Goal: Transaction & Acquisition: Purchase product/service

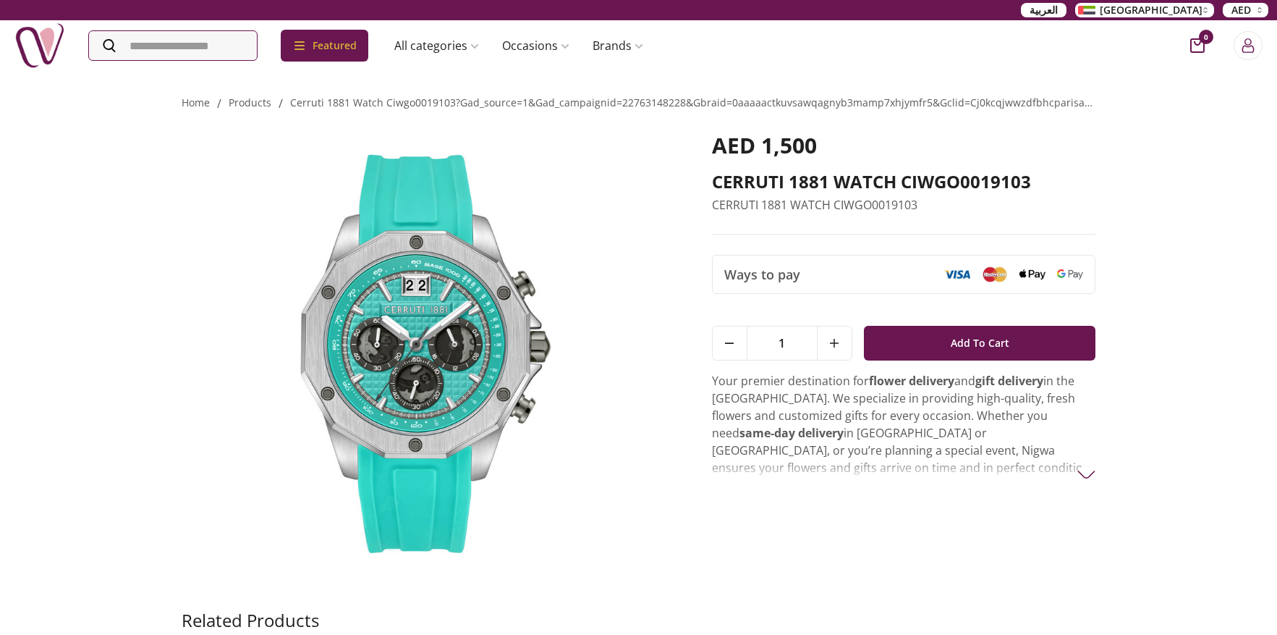
click at [1145, 192] on div "Home / products / cerruti 1881 watch ciwgo0019103?gad_source=1&gad_campaignid=2…" at bounding box center [638, 430] width 1277 height 723
click at [1122, 187] on div "Home / products / cerruti 1881 watch ciwgo0019103?gad_source=1&gad_campaignid=2…" at bounding box center [638, 430] width 1277 height 723
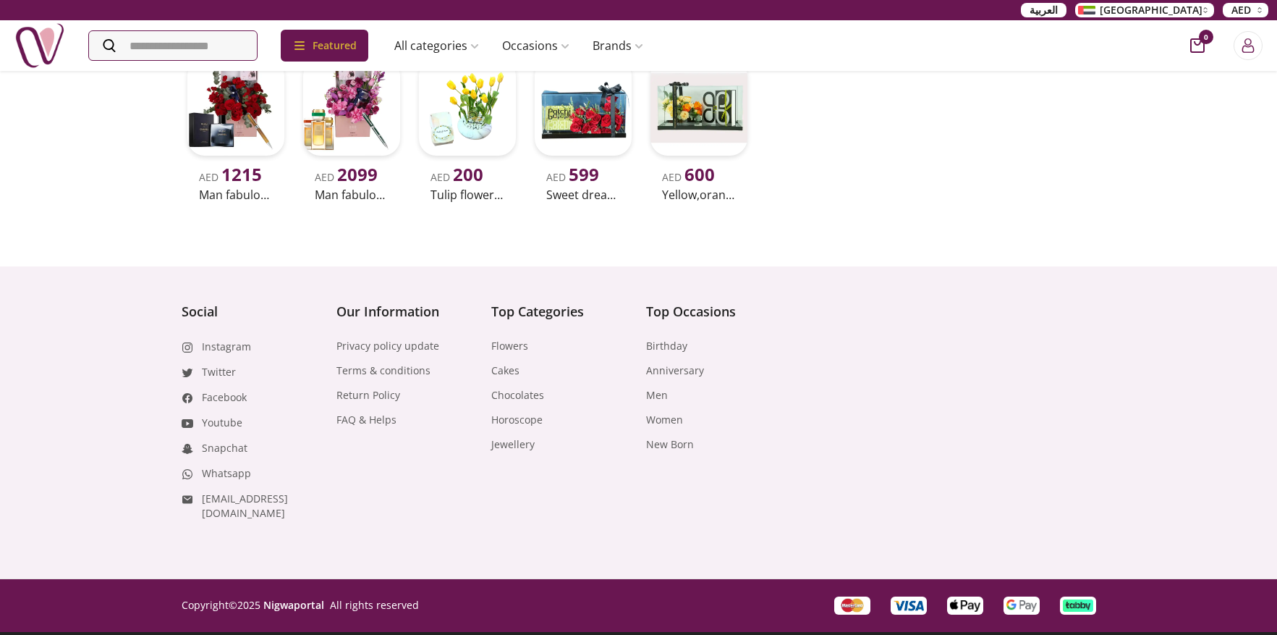
scroll to position [768, 0]
click at [1136, 266] on footer "Social Instagram Twitter Facebook Youtube Snapchat Whatsapp [EMAIL_ADDRESS][DOM…" at bounding box center [638, 450] width 1277 height 369
click at [1135, 266] on footer "Social Instagram Twitter Facebook Youtube Snapchat Whatsapp [EMAIL_ADDRESS][DOM…" at bounding box center [638, 450] width 1277 height 369
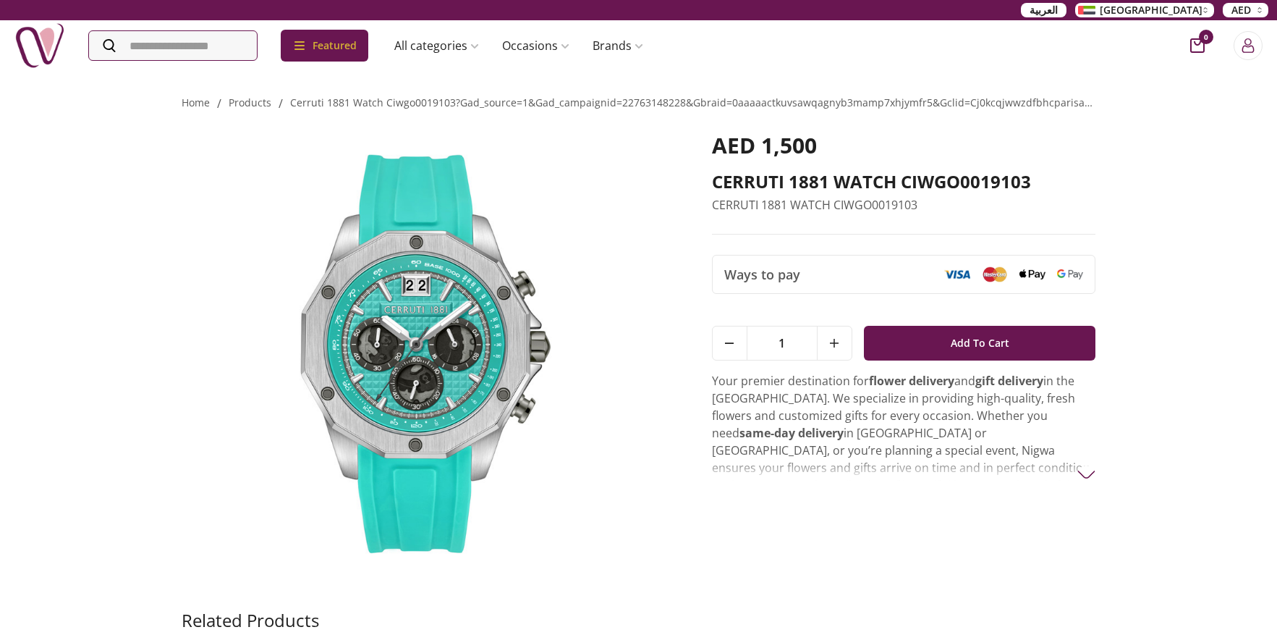
click at [1182, 181] on div "Home / products / cerruti 1881 watch ciwgo0019103?gad_source=1&gad_campaignid=2…" at bounding box center [638, 430] width 1277 height 723
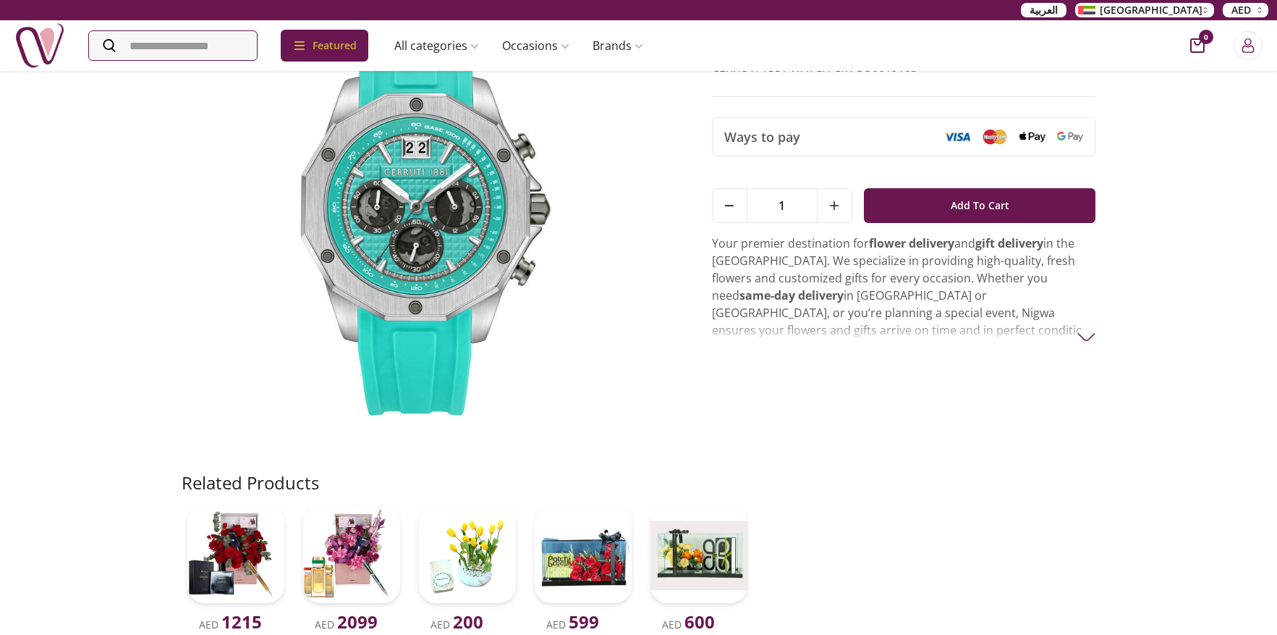
scroll to position [140, 0]
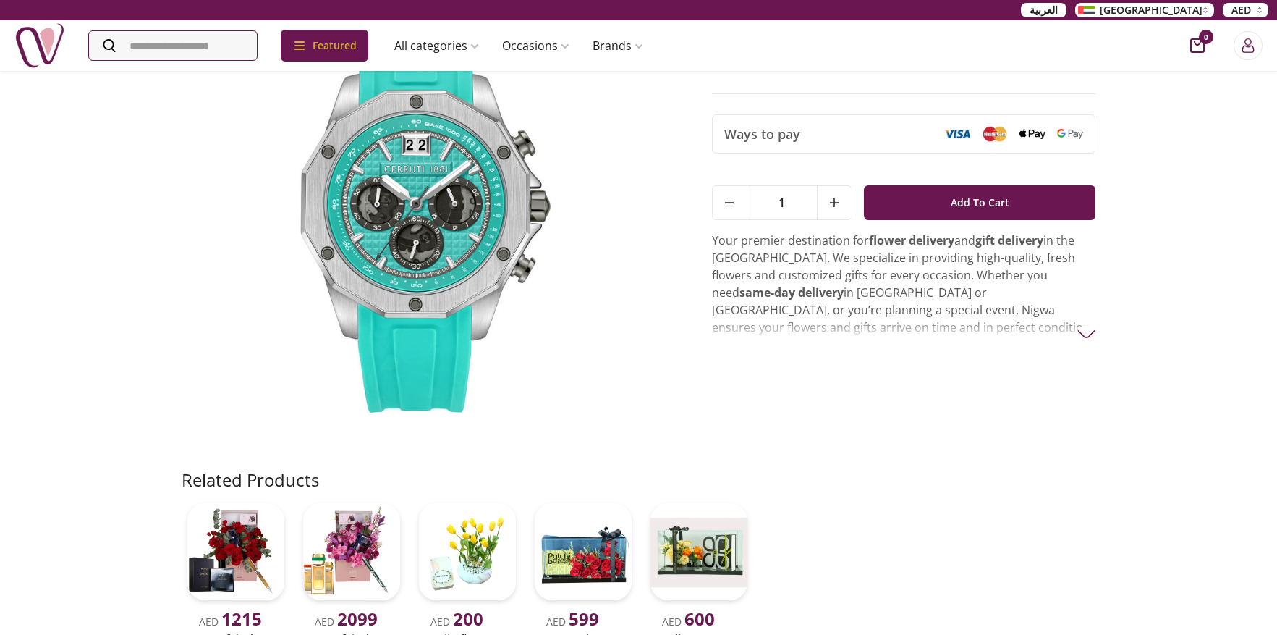
click at [1085, 343] on img at bounding box center [1086, 334] width 18 height 18
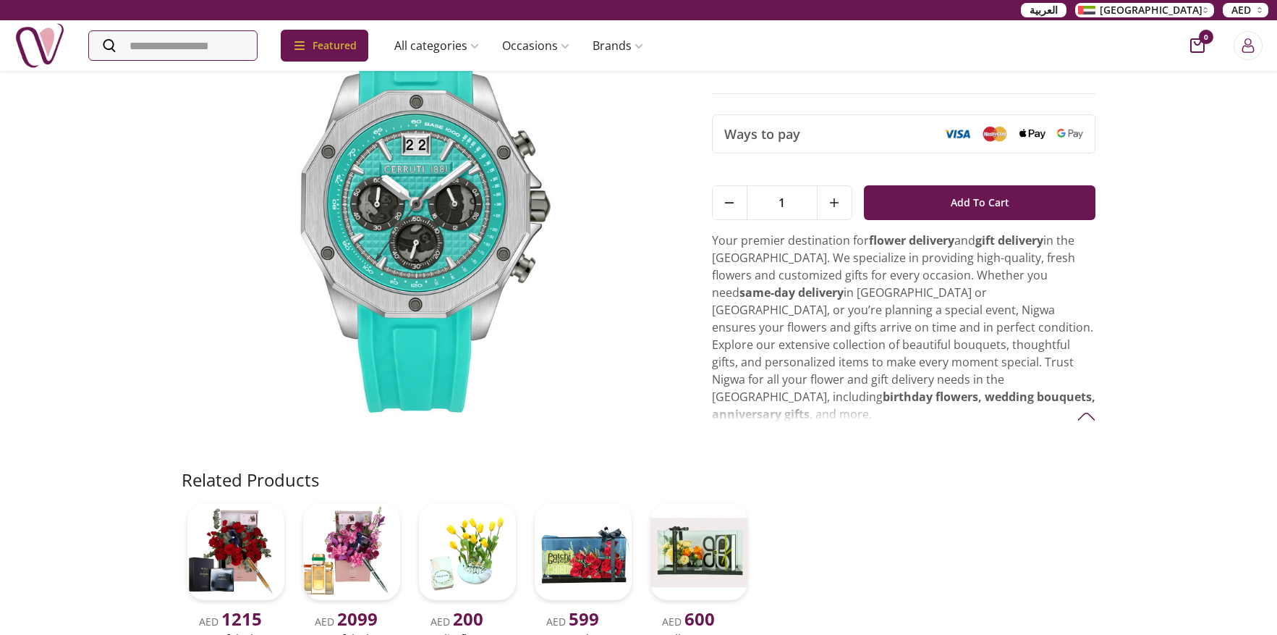
click at [1171, 273] on div "Home / products / cerruti 1881 watch ciwgo0019103?gad_source=1&gad_campaignid=2…" at bounding box center [638, 290] width 1277 height 723
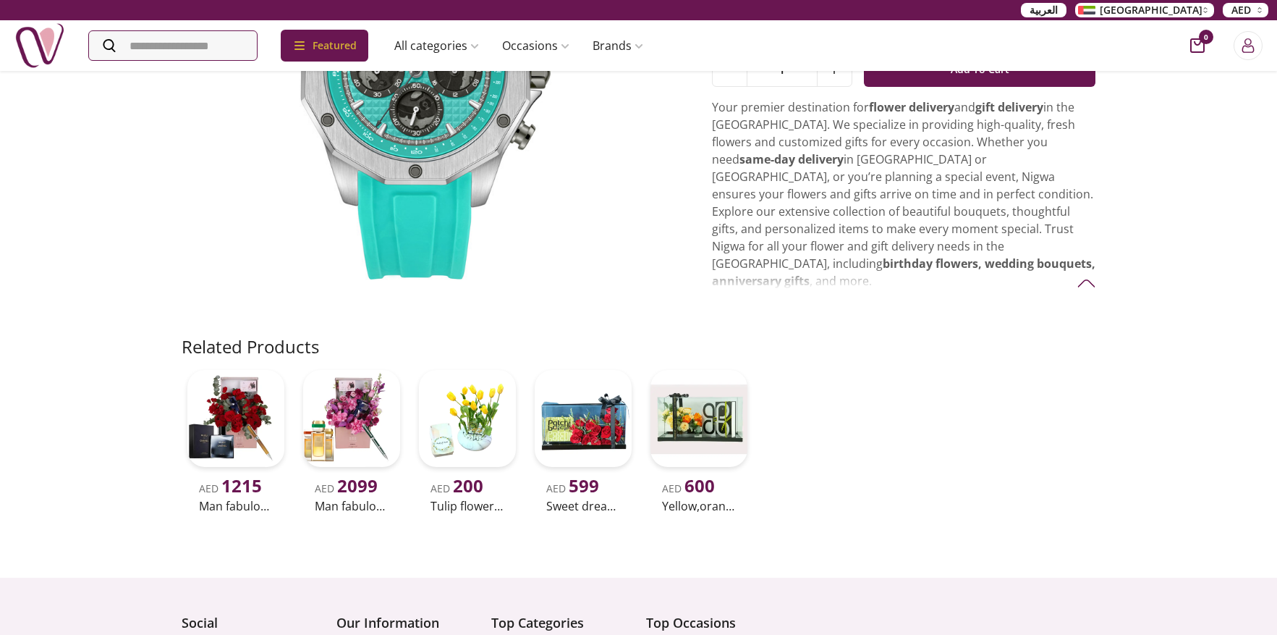
scroll to position [275, 0]
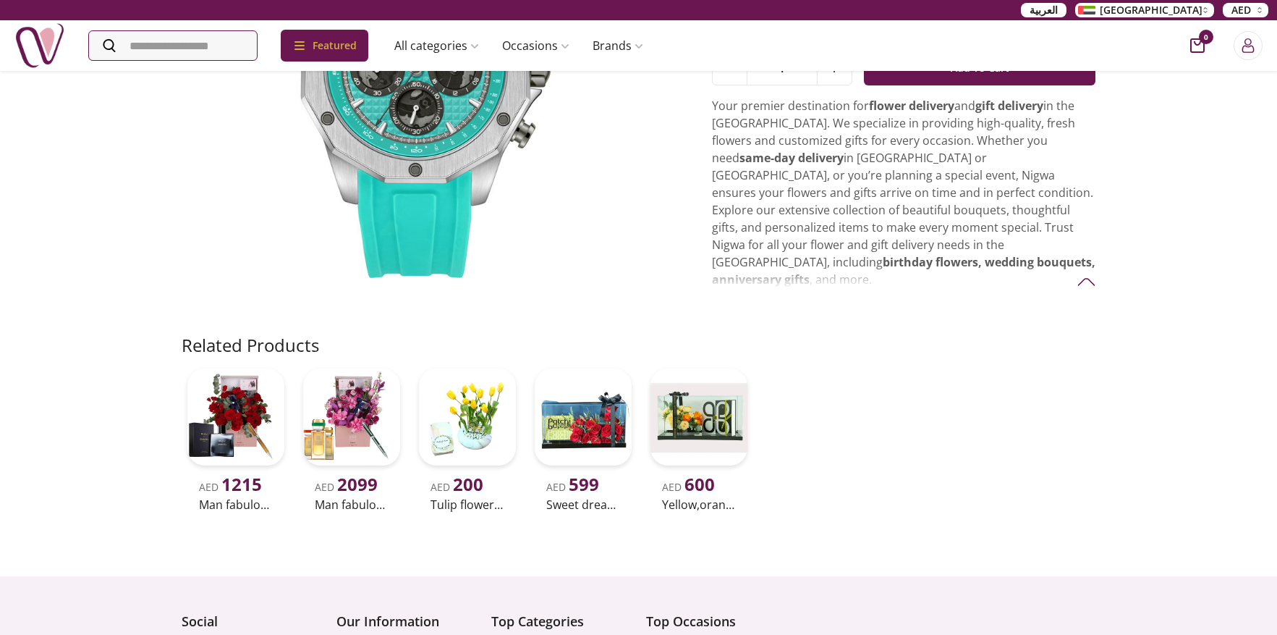
click at [1156, 266] on div "Home / products / cerruti 1881 watch ciwgo0019103?gad_source=1&gad_campaignid=2…" at bounding box center [638, 156] width 1277 height 723
click at [1155, 265] on div "Home / products / cerruti 1881 watch ciwgo0019103?gad_source=1&gad_campaignid=2…" at bounding box center [638, 156] width 1277 height 723
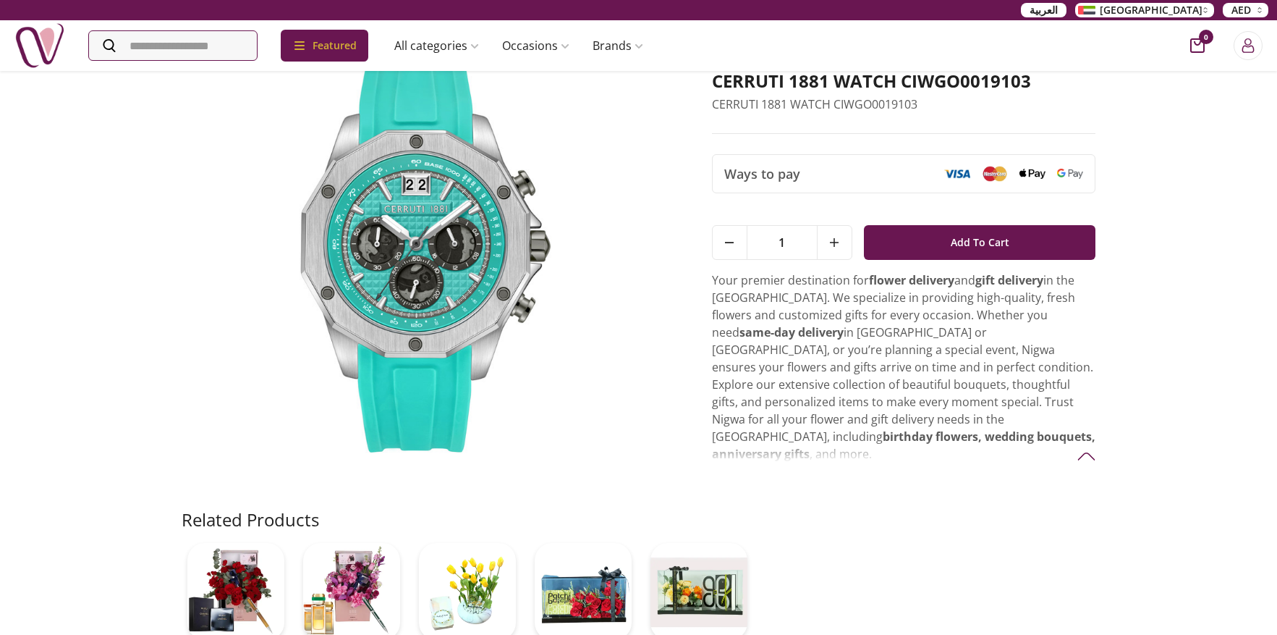
scroll to position [0, 0]
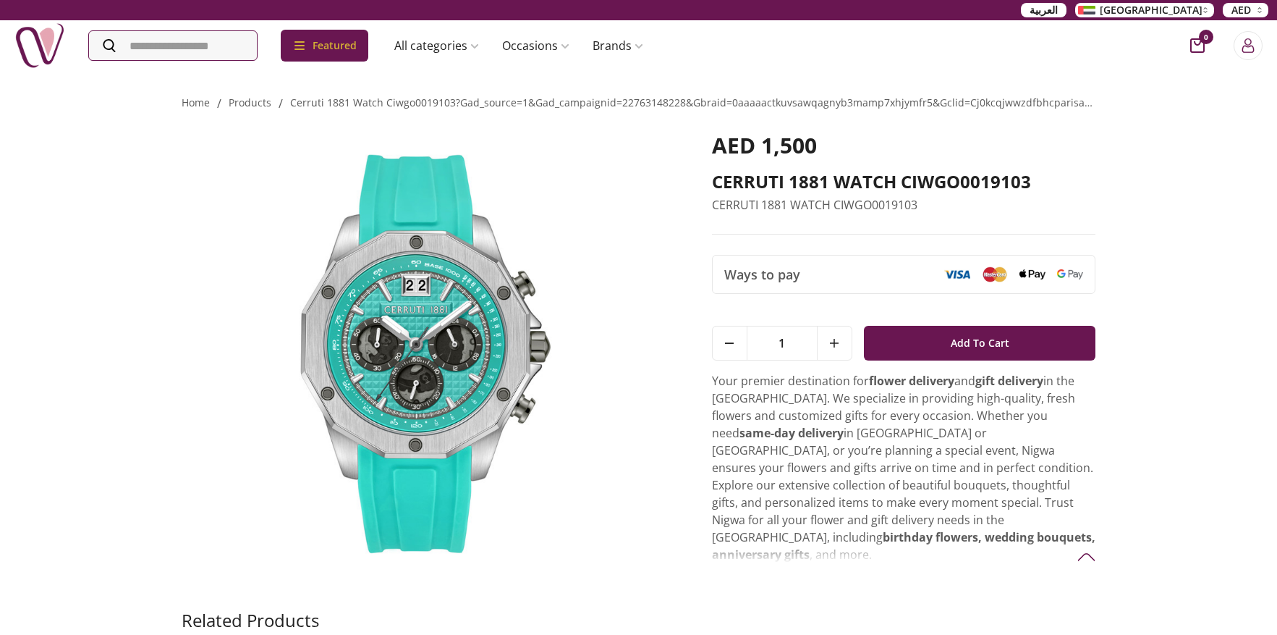
click at [1203, 169] on div "Home / products / cerruti 1881 watch ciwgo0019103?gad_source=1&gad_campaignid=2…" at bounding box center [638, 430] width 1277 height 723
click at [1177, 165] on div "Home / products / cerruti 1881 watch ciwgo0019103?gad_source=1&gad_campaignid=2…" at bounding box center [638, 430] width 1277 height 723
click at [1176, 166] on div "Home / products / cerruti 1881 watch ciwgo0019103?gad_source=1&gad_campaignid=2…" at bounding box center [638, 430] width 1277 height 723
click at [1173, 167] on div "Home / products / cerruti 1881 watch ciwgo0019103?gad_source=1&gad_campaignid=2…" at bounding box center [638, 430] width 1277 height 723
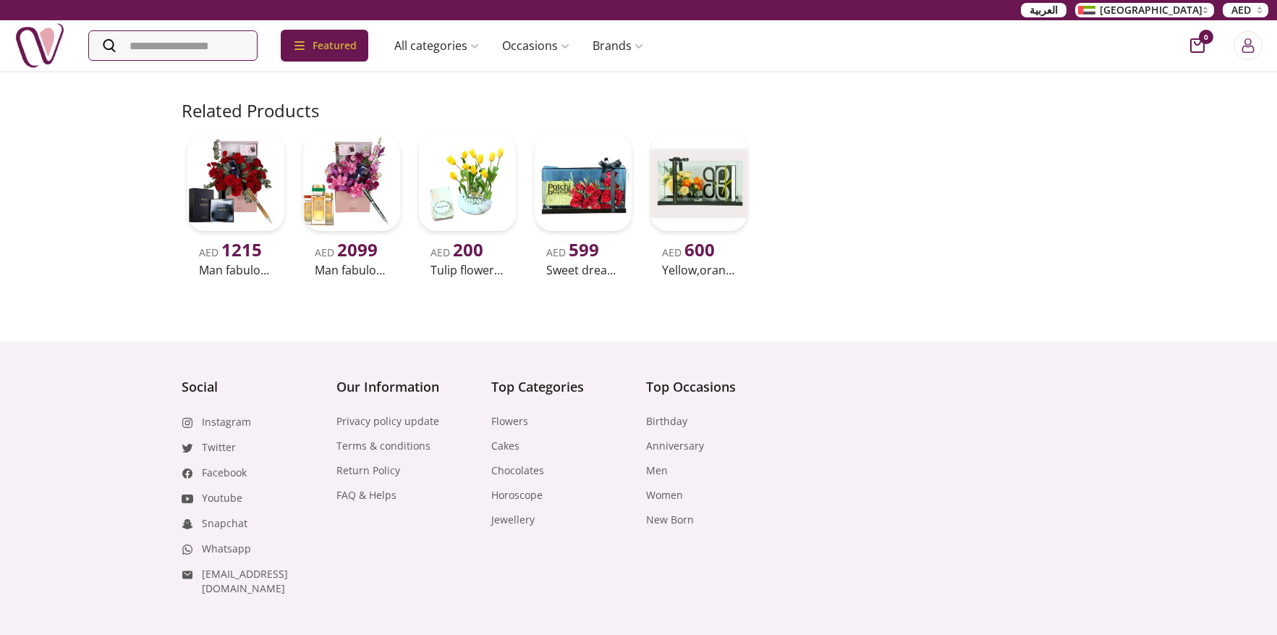
scroll to position [9, 0]
